Goal: Navigation & Orientation: Find specific page/section

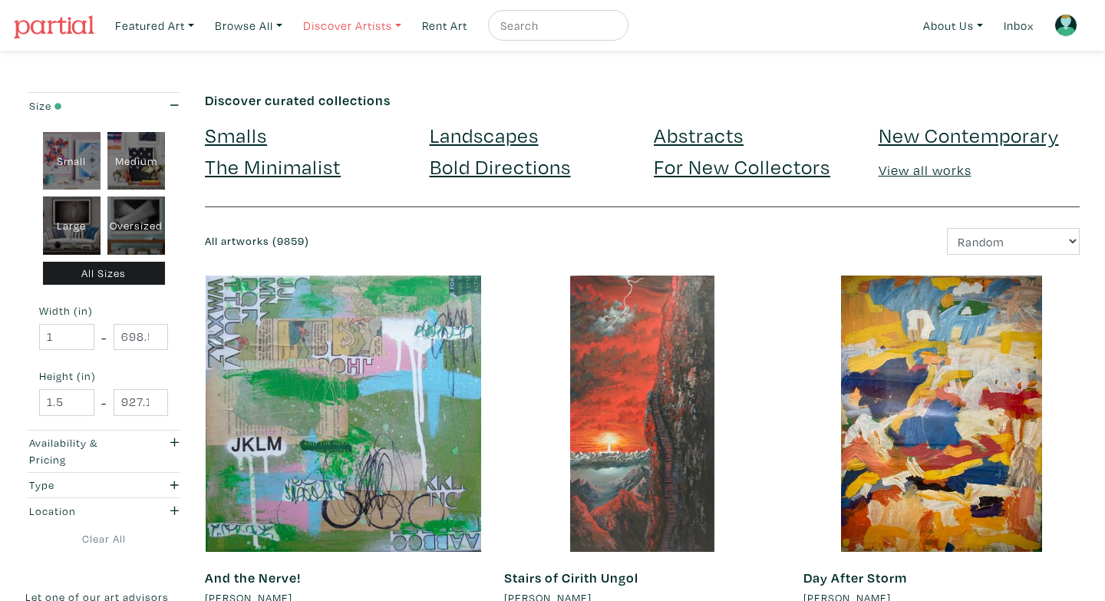
click at [347, 28] on link "Discover Artists" at bounding box center [352, 25] width 112 height 31
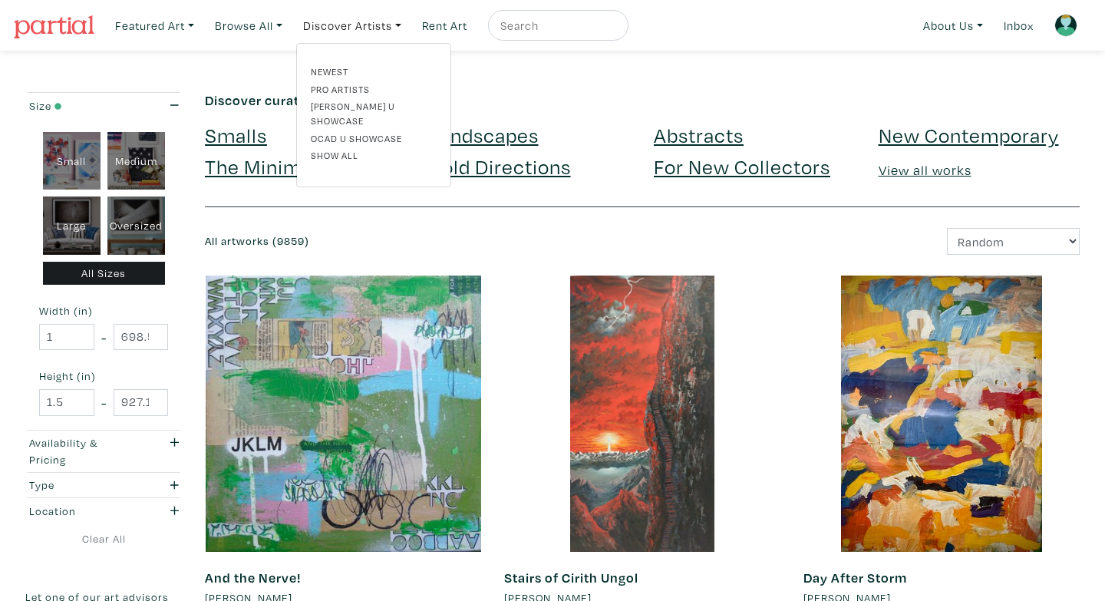
click at [329, 148] on div "Newest Pro artists Emily Carr U Showcase OCAD U Showcase Show all" at bounding box center [373, 115] width 149 height 102
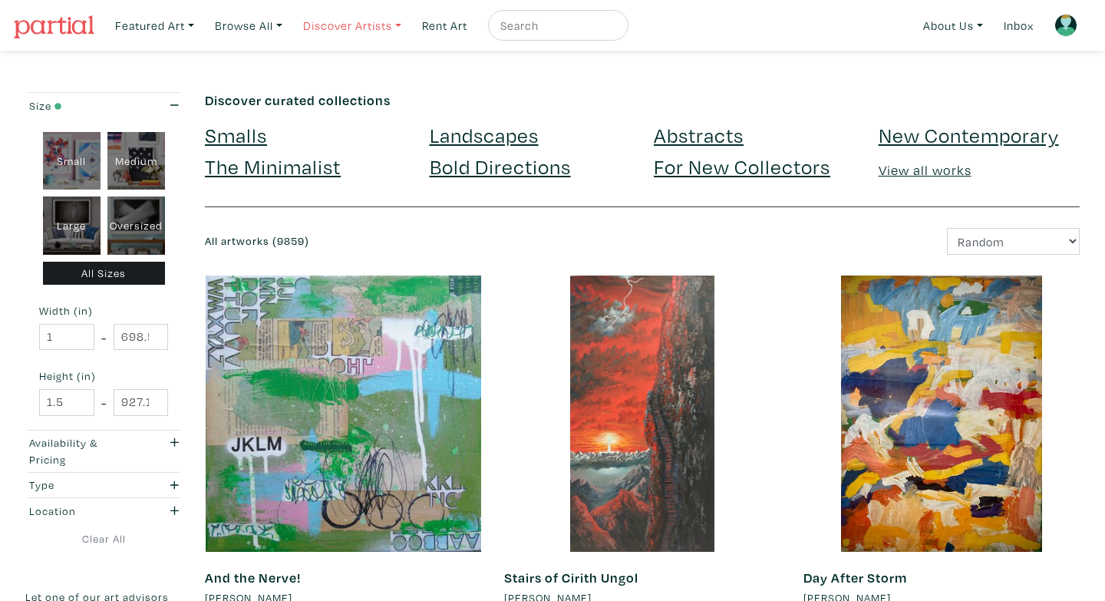
click at [344, 29] on link "Discover Artists" at bounding box center [352, 25] width 112 height 31
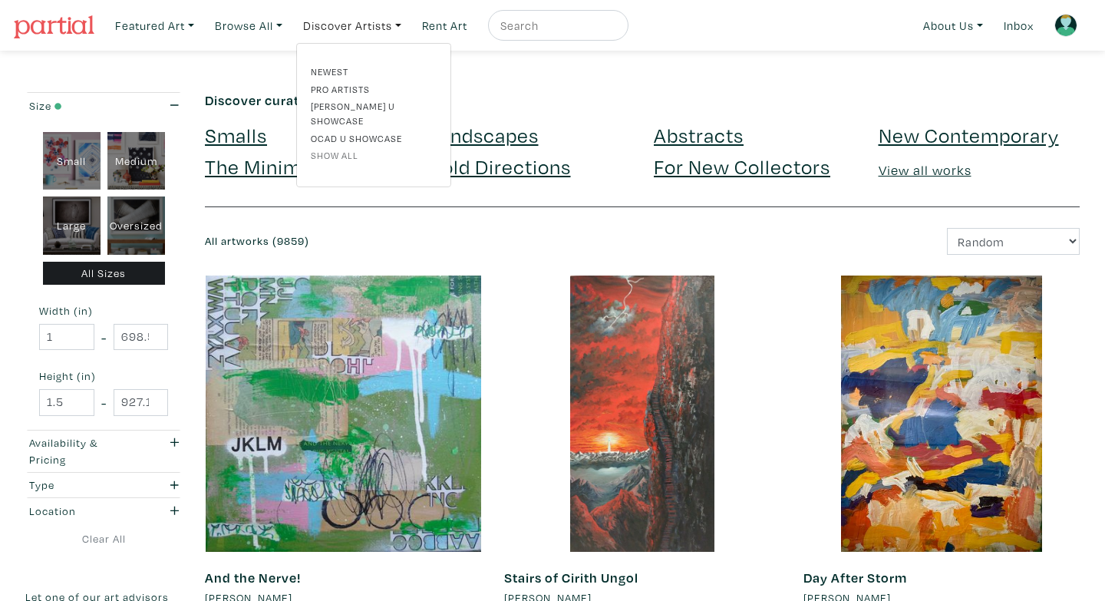
click at [334, 148] on link "Show all" at bounding box center [374, 155] width 126 height 14
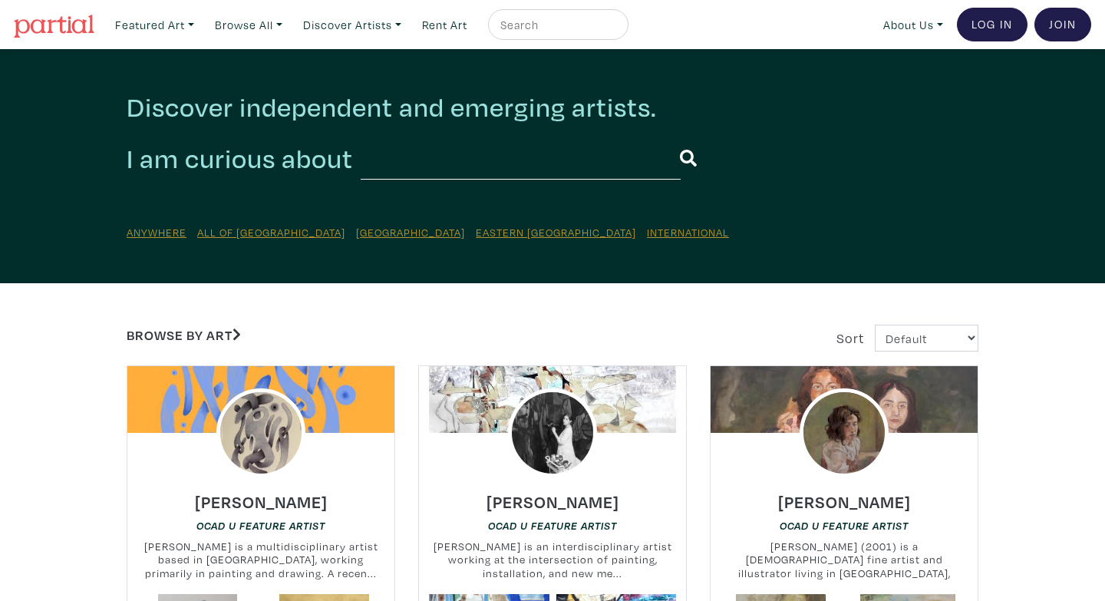
scroll to position [280, 0]
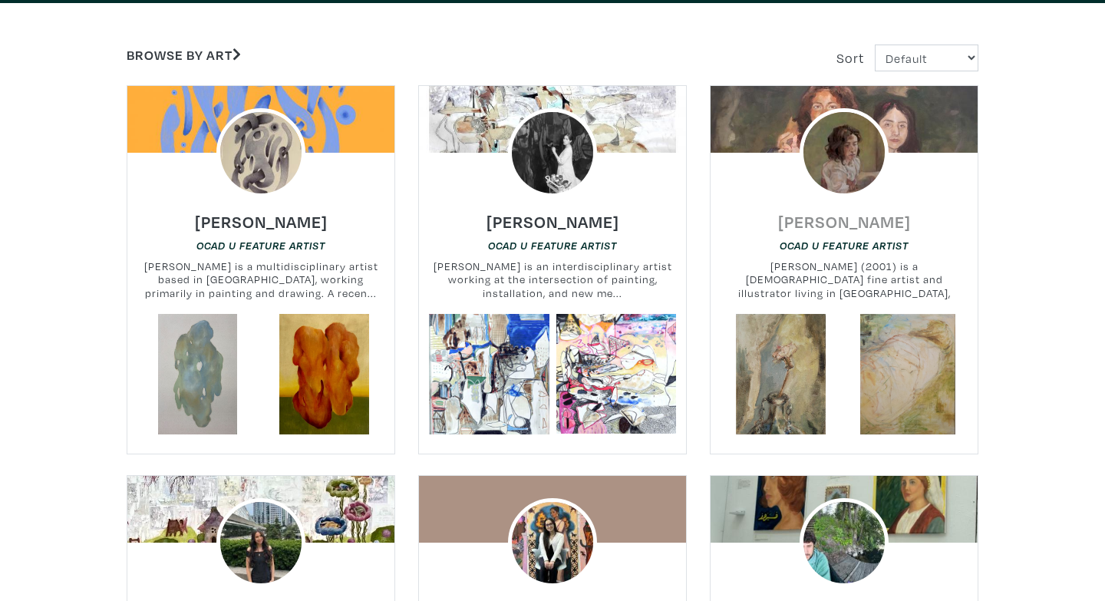
click at [836, 208] on link "[PERSON_NAME]" at bounding box center [844, 216] width 133 height 18
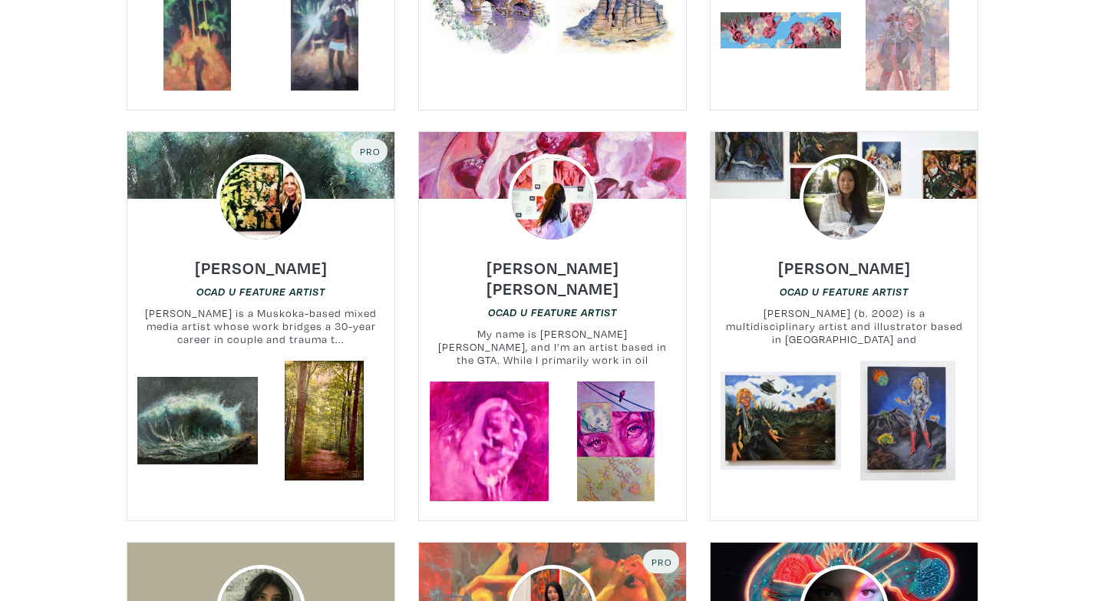
scroll to position [2204, 0]
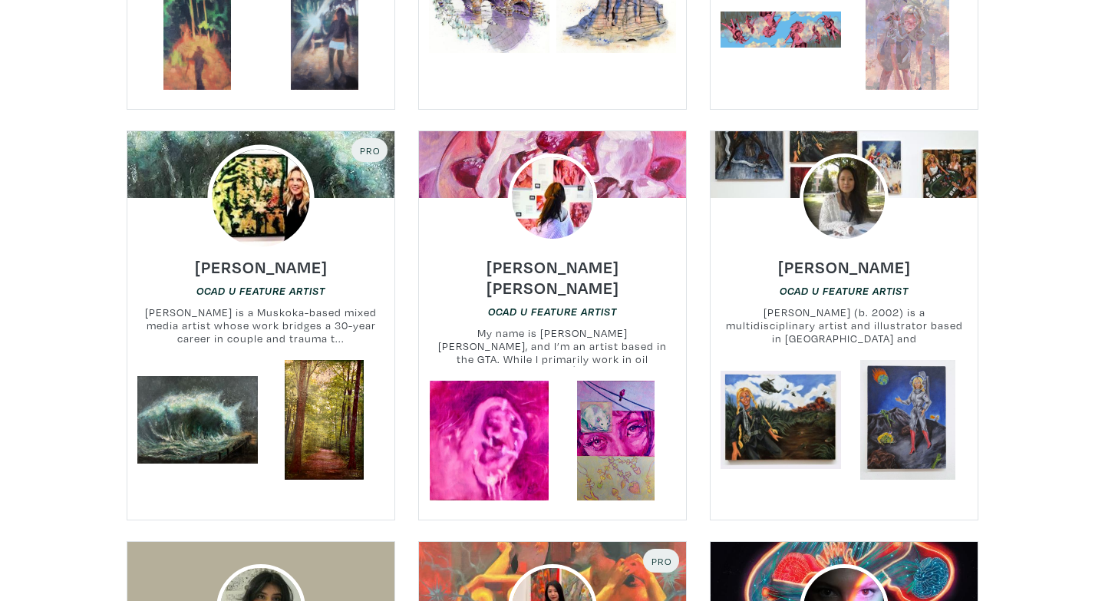
click at [279, 186] on img at bounding box center [260, 198] width 107 height 107
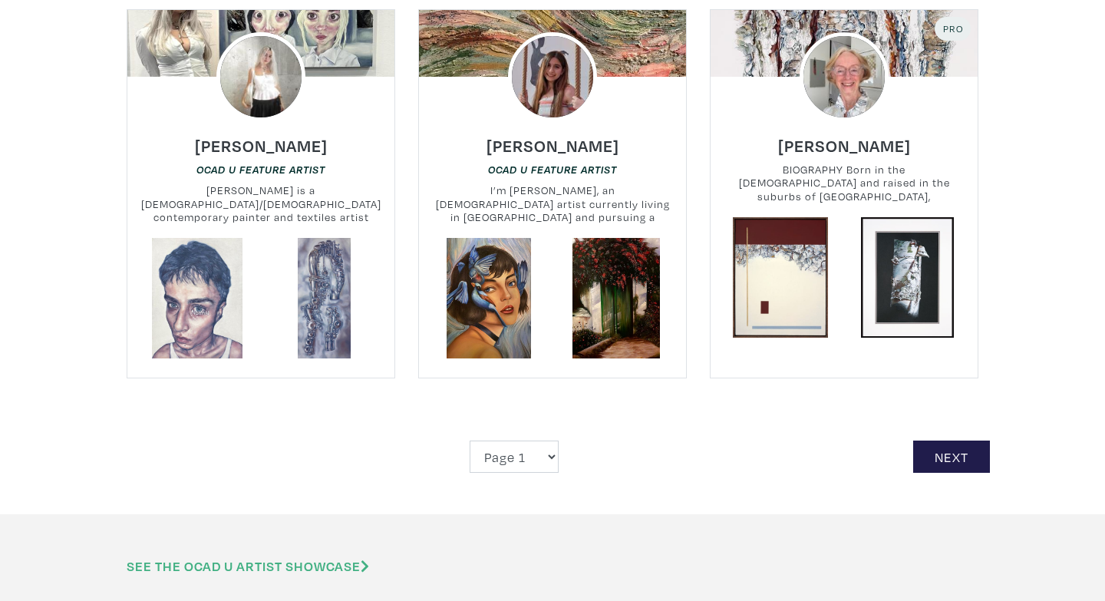
scroll to position [3557, 0]
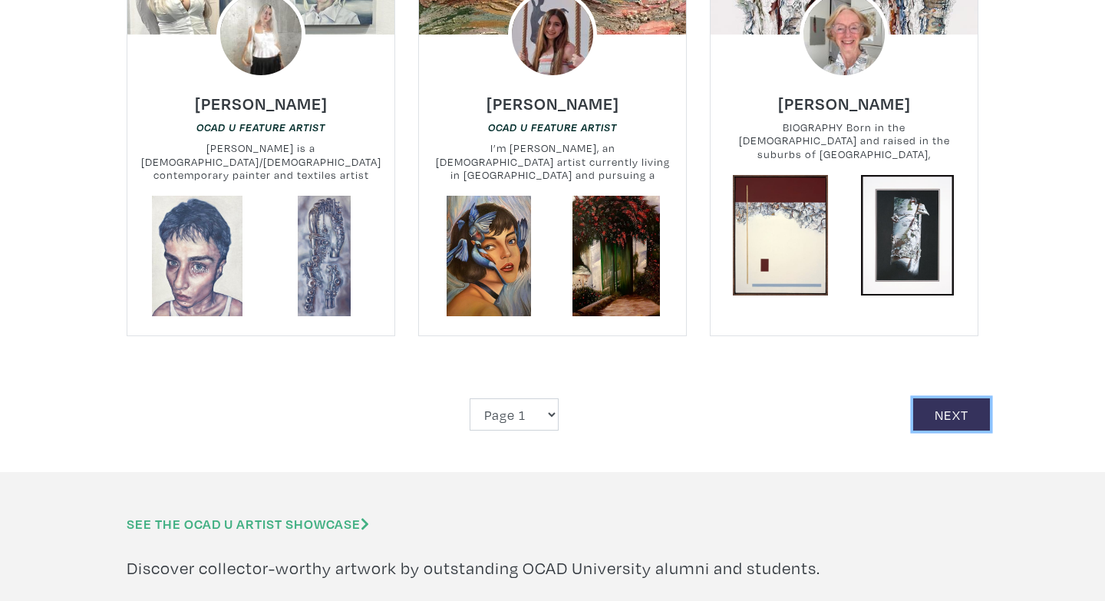
click at [951, 398] on link "Next" at bounding box center [951, 414] width 77 height 33
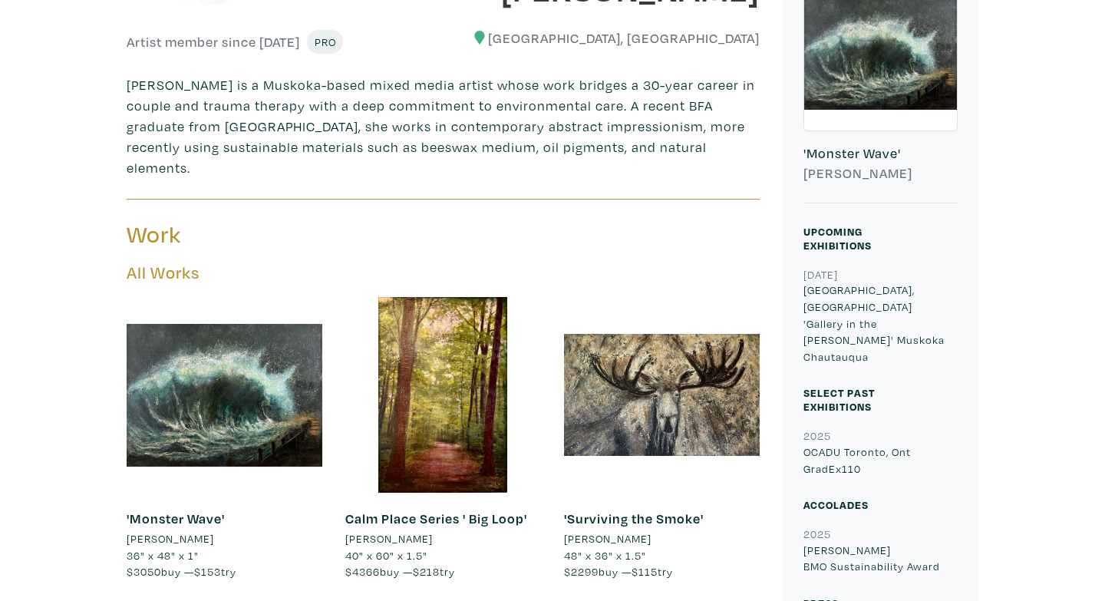
scroll to position [359, 0]
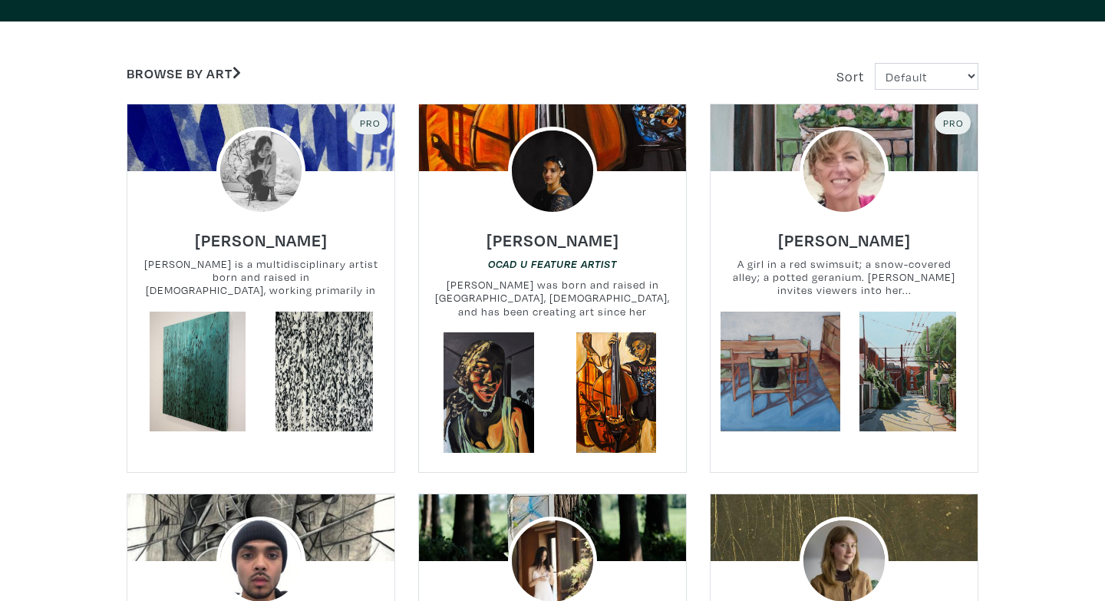
scroll to position [256, 0]
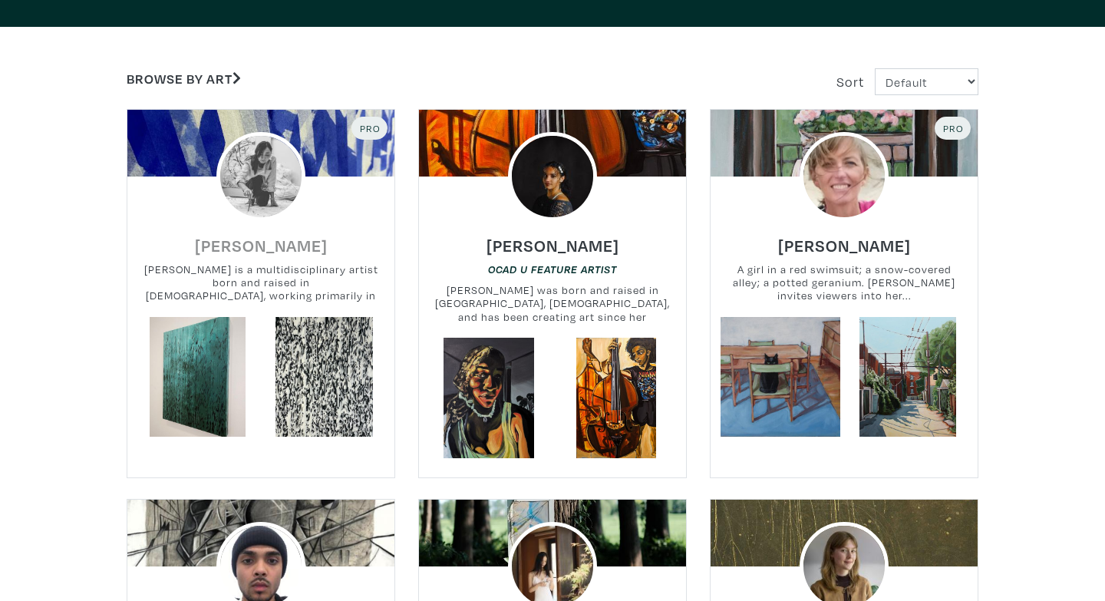
click at [259, 236] on h6 "[PERSON_NAME]" at bounding box center [261, 245] width 133 height 21
